Goal: Communication & Community: Answer question/provide support

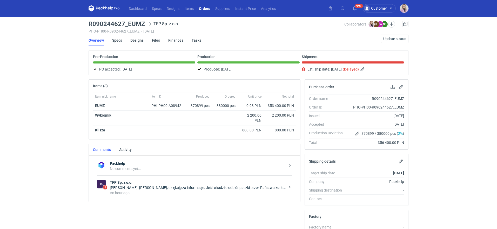
click at [146, 185] on div "Natalia Stępak: Pani Klaudio, dziękuję za informacje. Jeśli chodzi o odbiór pac…" at bounding box center [198, 187] width 176 height 5
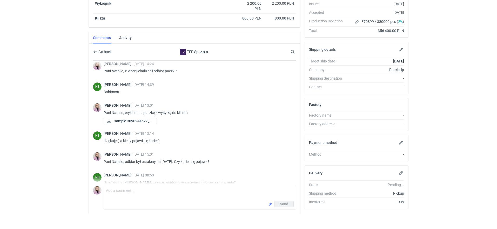
scroll to position [370, 0]
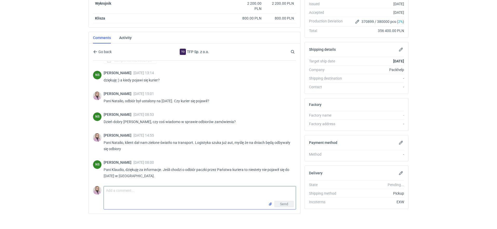
click at [136, 188] on textarea "Comment message" at bounding box center [200, 193] width 192 height 15
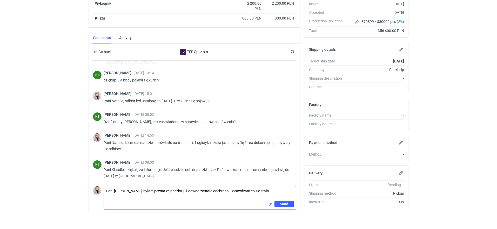
type textarea "Pani Natalio, byłam pewna że paczka już dawno została odebrana. Sprawdzam co si…"
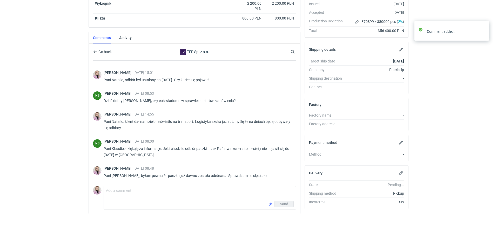
scroll to position [391, 0]
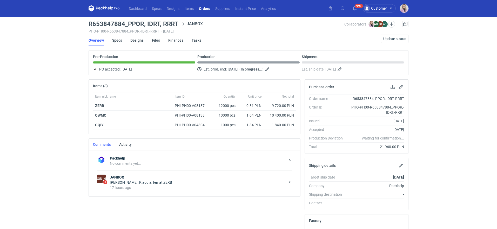
click at [159, 174] on strong "JANBOX" at bounding box center [198, 176] width 176 height 5
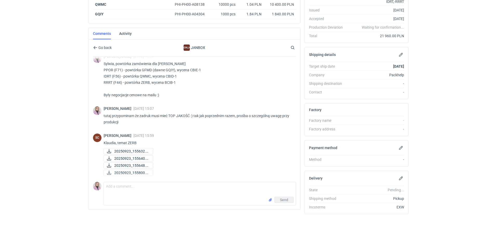
scroll to position [7, 0]
click at [132, 148] on span "20250923_155632.jpg" at bounding box center [131, 151] width 35 height 6
click at [129, 156] on span "20250923_155640.jpg" at bounding box center [131, 158] width 35 height 6
click at [135, 166] on span "20250923_155648.jpg" at bounding box center [131, 165] width 35 height 6
click at [130, 172] on span "20250923_155800.jpg" at bounding box center [131, 173] width 35 height 6
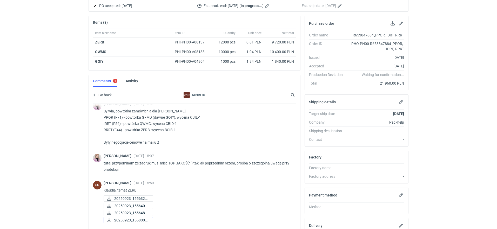
scroll to position [63, 0]
drag, startPoint x: 105, startPoint y: 42, endPoint x: 94, endPoint y: 43, distance: 11.0
click at [94, 43] on div "ZERB" at bounding box center [133, 43] width 80 height 10
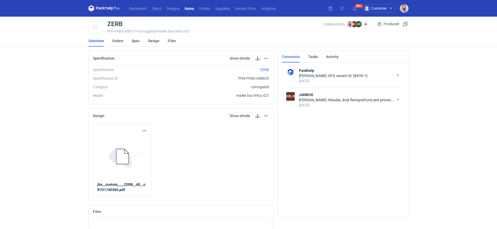
click at [120, 42] on link "Orders" at bounding box center [117, 40] width 11 height 11
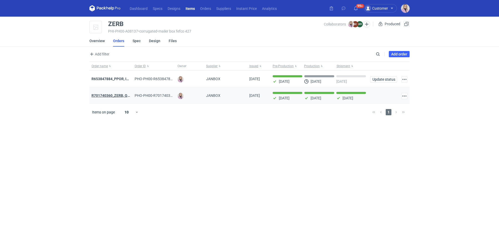
click at [115, 93] on strong "R701740360_ZERB, QWMC, PNVS, GFMD" at bounding box center [124, 95] width 67 height 4
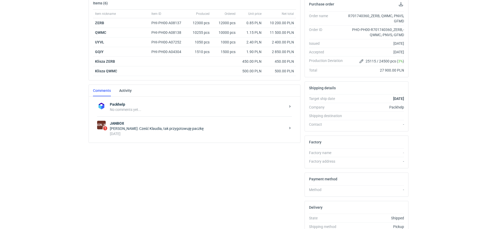
click at [160, 132] on div "[DATE]" at bounding box center [198, 133] width 176 height 5
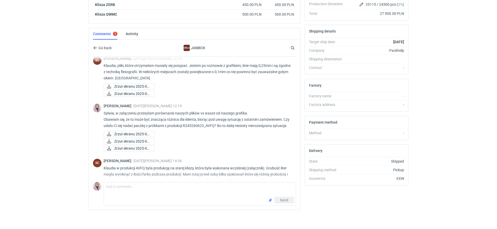
scroll to position [297, 0]
click at [141, 135] on span "Zrzut ekranu 2025-01..." at bounding box center [132, 133] width 36 height 6
click at [142, 143] on span "Zrzut ekranu 2025-01..." at bounding box center [132, 140] width 36 height 6
click at [140, 150] on span "Zrzut ekranu 2025-01..." at bounding box center [132, 147] width 36 height 6
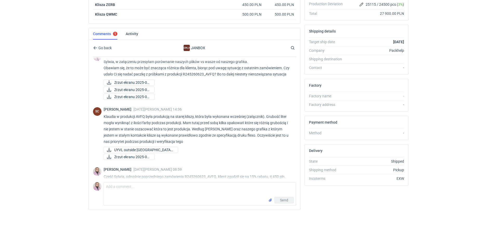
scroll to position [348, 0]
click at [138, 119] on p "Klaudia w produkcji AVFQ była produkcją na starej kliszy, która była wykonana w…" at bounding box center [198, 127] width 188 height 31
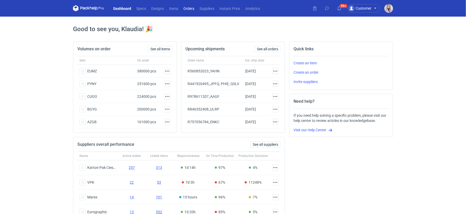
click at [193, 8] on link "Orders" at bounding box center [189, 8] width 16 height 6
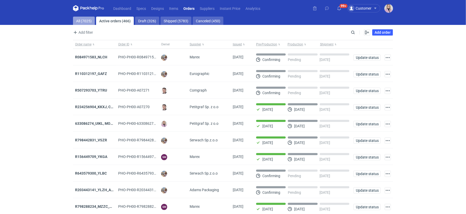
click at [82, 22] on link "All (7025)" at bounding box center [84, 21] width 22 height 8
click at [352, 32] on input "Search" at bounding box center [330, 32] width 51 height 6
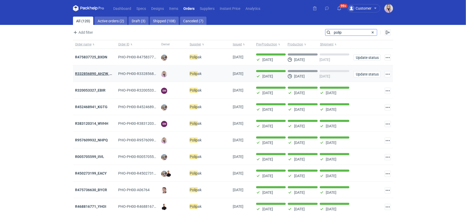
type input "polip"
click at [95, 75] on strong "R332856890_AHZW, EFQW, CZWD" at bounding box center [103, 74] width 56 height 4
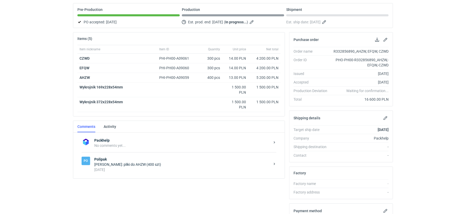
scroll to position [52, 0]
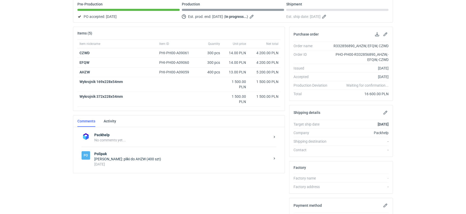
click at [141, 152] on strong "Polipak" at bounding box center [182, 154] width 176 height 5
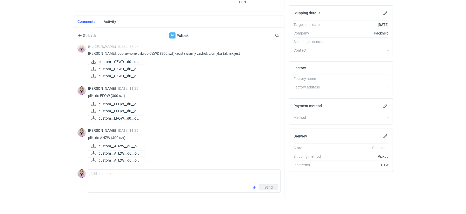
scroll to position [154, 0]
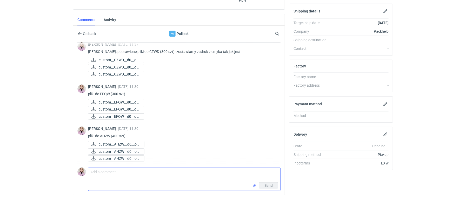
click at [111, 175] on textarea "Comment message" at bounding box center [184, 175] width 192 height 15
type textarea "Dzień dobry [PERSON_NAME], czy tutaj idzie wszystko zgodnie z planem i pudełka …"
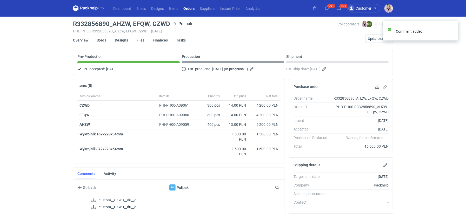
scroll to position [98, 0]
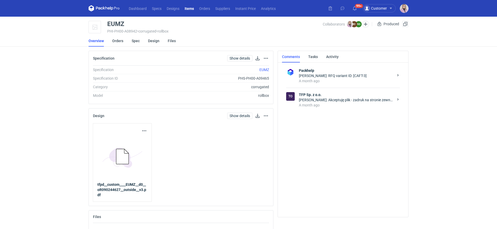
click at [124, 42] on li "Orders" at bounding box center [121, 40] width 19 height 11
click at [119, 43] on link "Orders" at bounding box center [117, 40] width 11 height 11
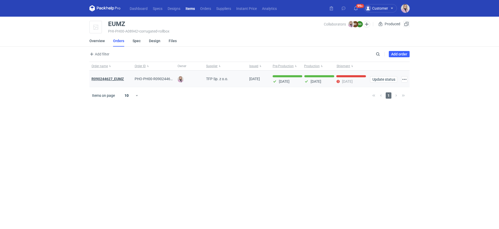
click at [110, 80] on strong "R090244627_EUMZ" at bounding box center [107, 79] width 32 height 4
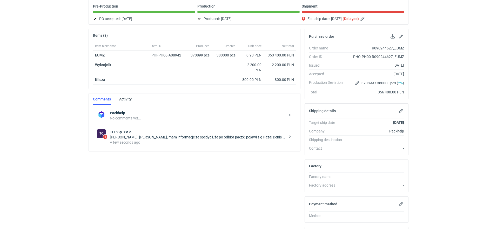
click at [136, 134] on div "Natalia Stępak: Pani Klaudio, mam informacje ze spedycji, że po odbiór paczki p…" at bounding box center [198, 136] width 176 height 5
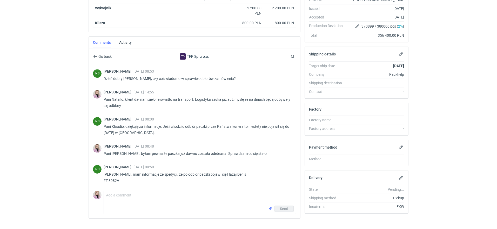
scroll to position [107, 0]
click at [134, 195] on textarea "Comment message" at bounding box center [200, 198] width 192 height 15
type textarea "T"
type textarea "P"
drag, startPoint x: 136, startPoint y: 191, endPoint x: 0, endPoint y: 178, distance: 136.3
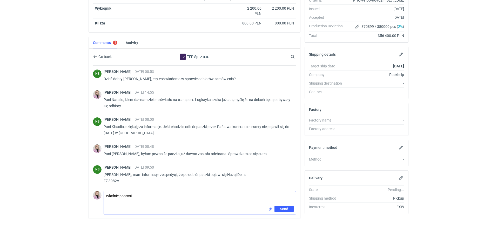
click at [0, 122] on html "Dashboard Specs Designs Items Orders Suppliers Instant Price Analytics 99+ 99+ …" at bounding box center [248, 7] width 497 height 229
drag, startPoint x: 146, startPoint y: 202, endPoint x: 3, endPoint y: 190, distance: 143.4
click at [10, 122] on html "Dashboard Specs Designs Items Orders Suppliers Instant Price Analytics 99+ 99+ …" at bounding box center [248, 7] width 497 height 229
type textarea "Poprosiłam o umówienie ponownego odbioru i właśnie dostałam infromację że dziś …"
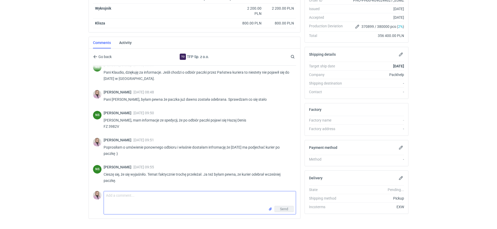
scroll to position [418, 0]
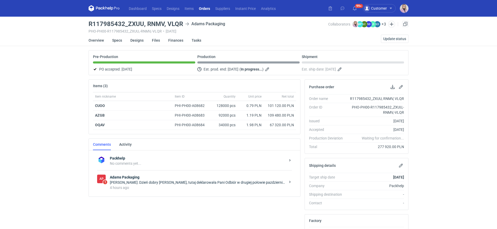
click at [173, 181] on div "[PERSON_NAME]: Dzień dobry [PERSON_NAME], tutaj deklarowała Pani Odbiór w drugi…" at bounding box center [198, 182] width 176 height 5
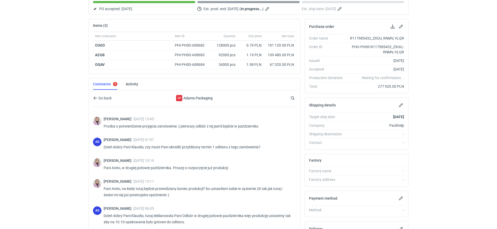
scroll to position [114, 0]
